Goal: Task Accomplishment & Management: Use online tool/utility

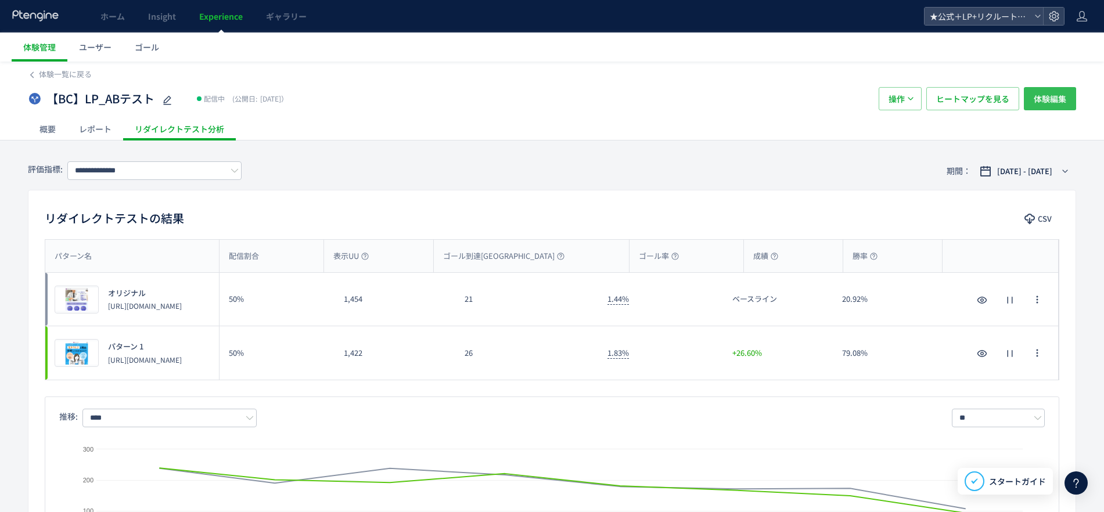
click at [1069, 102] on button "体験編集" at bounding box center [1050, 98] width 52 height 23
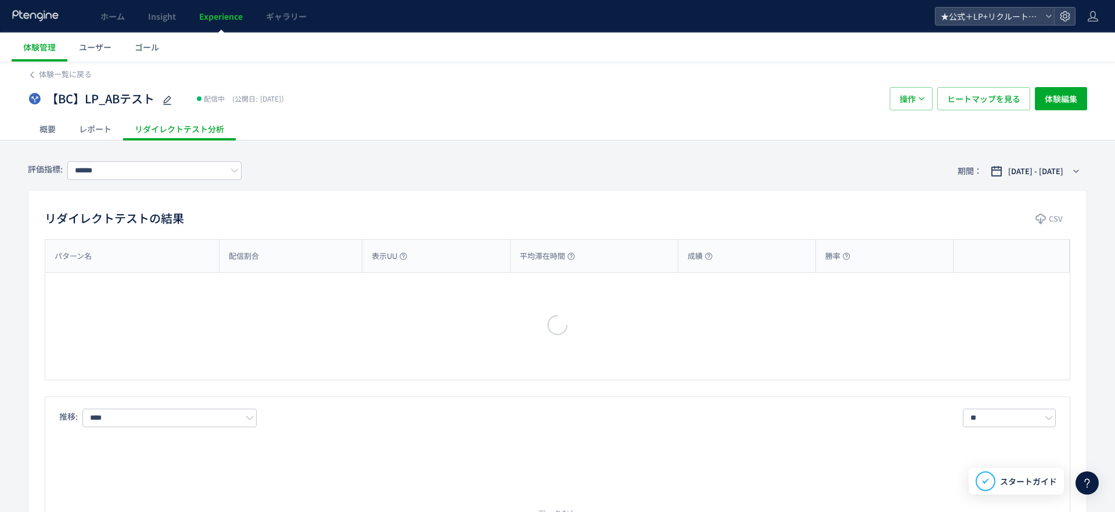
type input "**********"
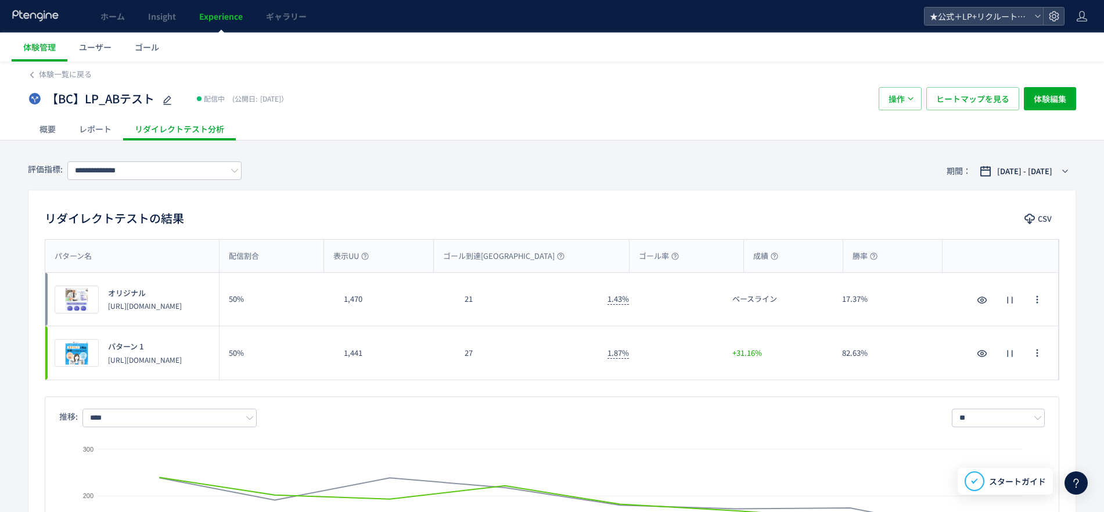
click at [228, 102] on span "配信中" at bounding box center [213, 99] width 33 height 12
click at [211, 100] on span "配信中" at bounding box center [214, 99] width 21 height 12
click at [167, 98] on icon at bounding box center [167, 100] width 14 height 14
click at [446, 125] on div "概要 レポート リダイレクトテスト分析" at bounding box center [552, 128] width 1048 height 23
click at [909, 93] on button "操作" at bounding box center [899, 98] width 43 height 23
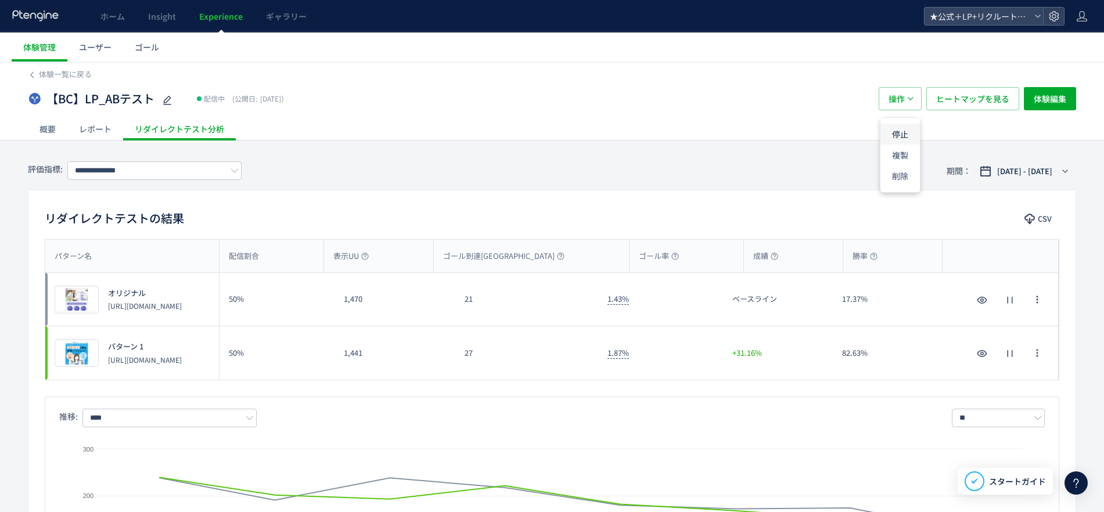
click at [902, 134] on li "停止" at bounding box center [899, 134] width 39 height 21
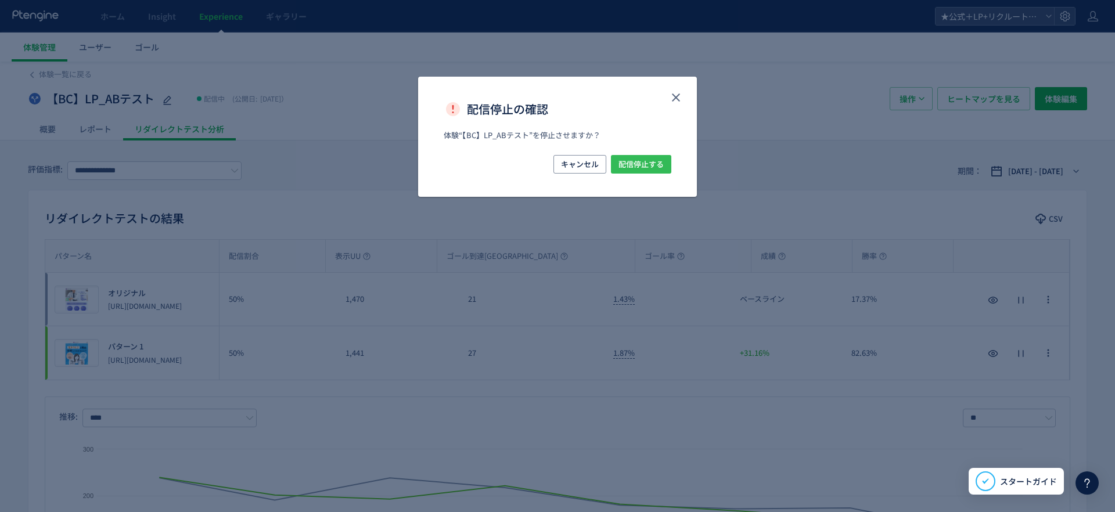
click at [655, 165] on span "配信停止する" at bounding box center [640, 164] width 45 height 19
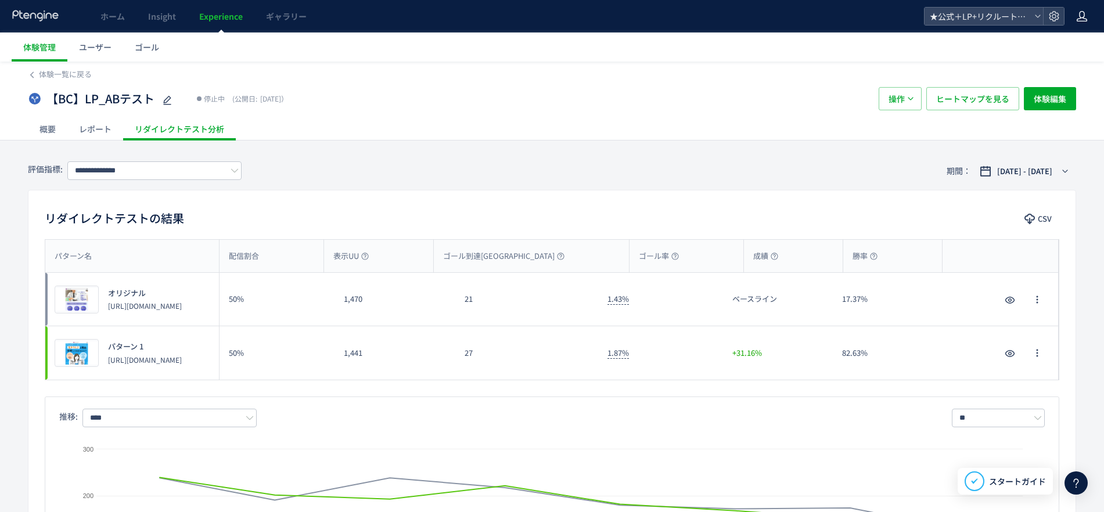
click at [1083, 13] on icon at bounding box center [1082, 16] width 12 height 12
click at [1068, 46] on span "アカウント設定" at bounding box center [1052, 46] width 57 height 12
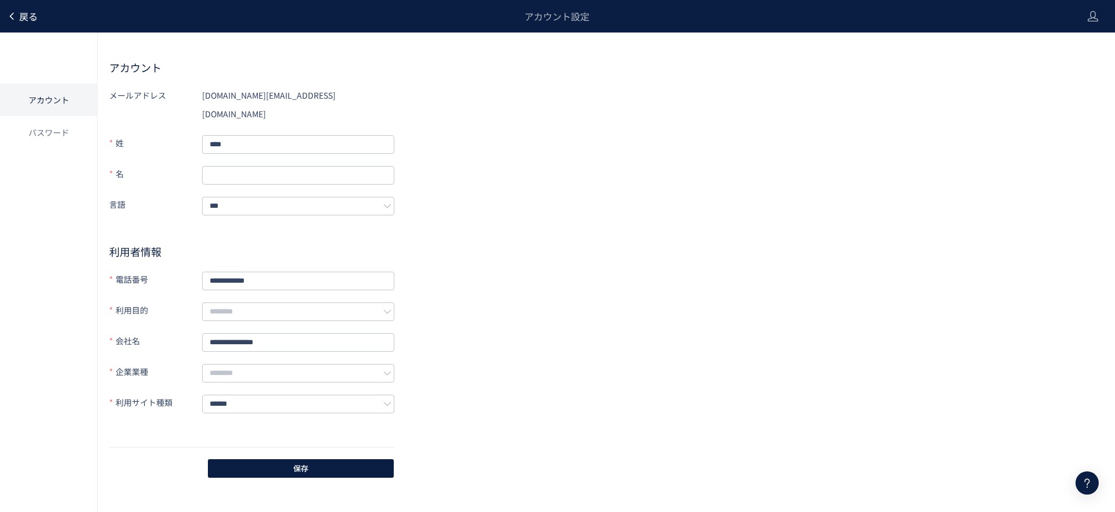
click at [25, 13] on span "戻る" at bounding box center [28, 16] width 19 height 14
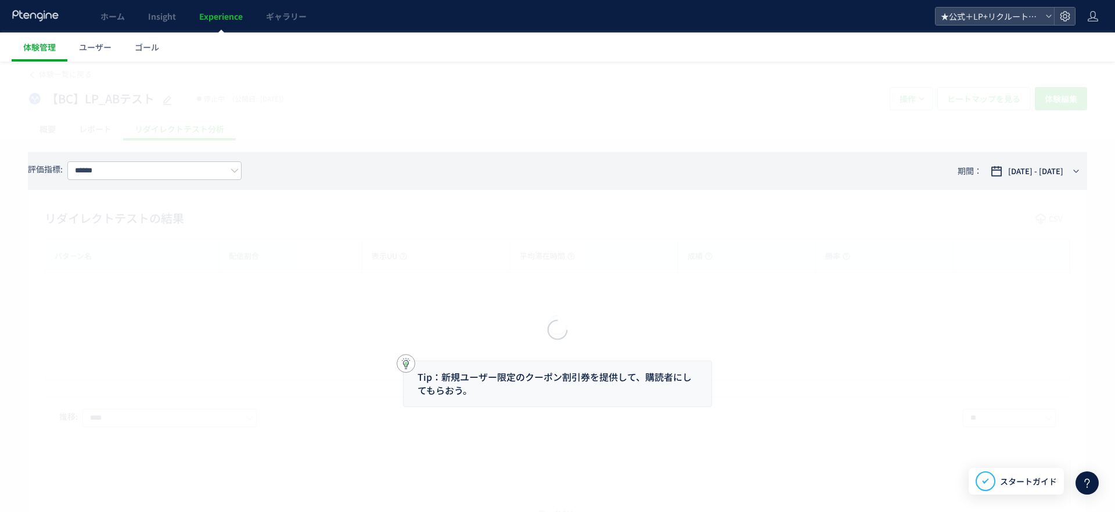
type input "**********"
